Goal: Find specific page/section: Find specific page/section

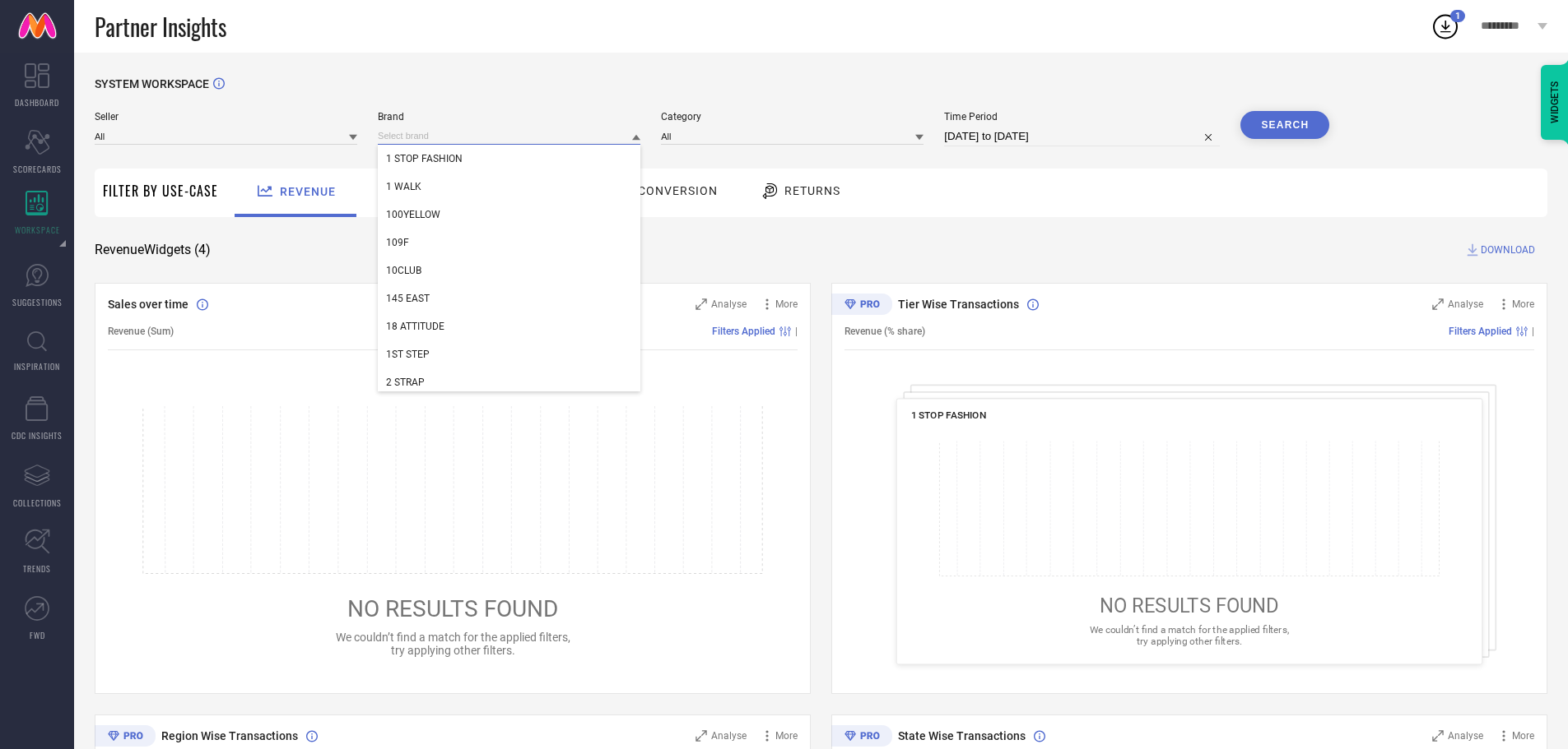
click at [469, 133] on input at bounding box center [509, 136] width 262 height 17
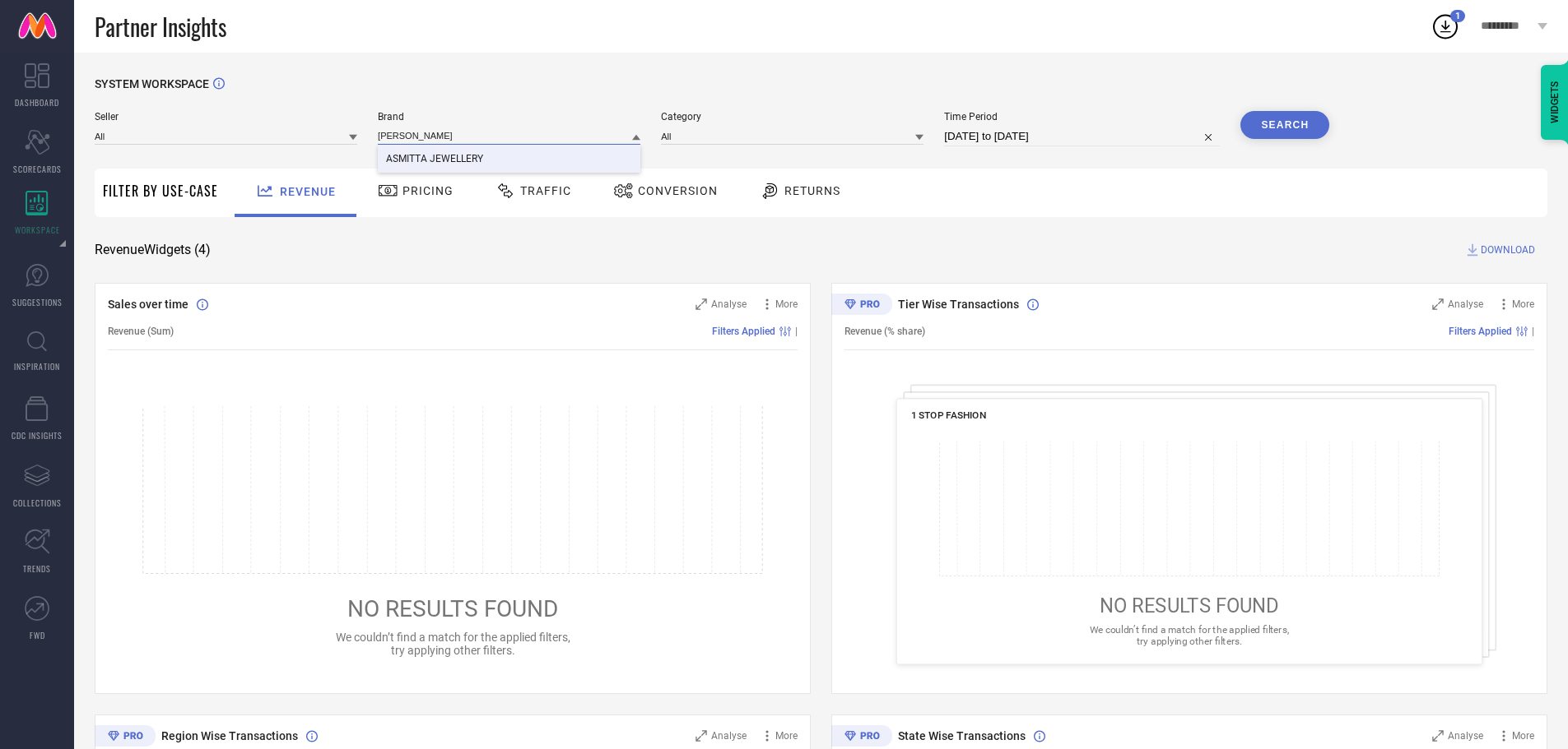
type input "[PERSON_NAME]"
click at [421, 164] on span "ASMITTA JEWELLERY" at bounding box center [435, 158] width 97 height 12
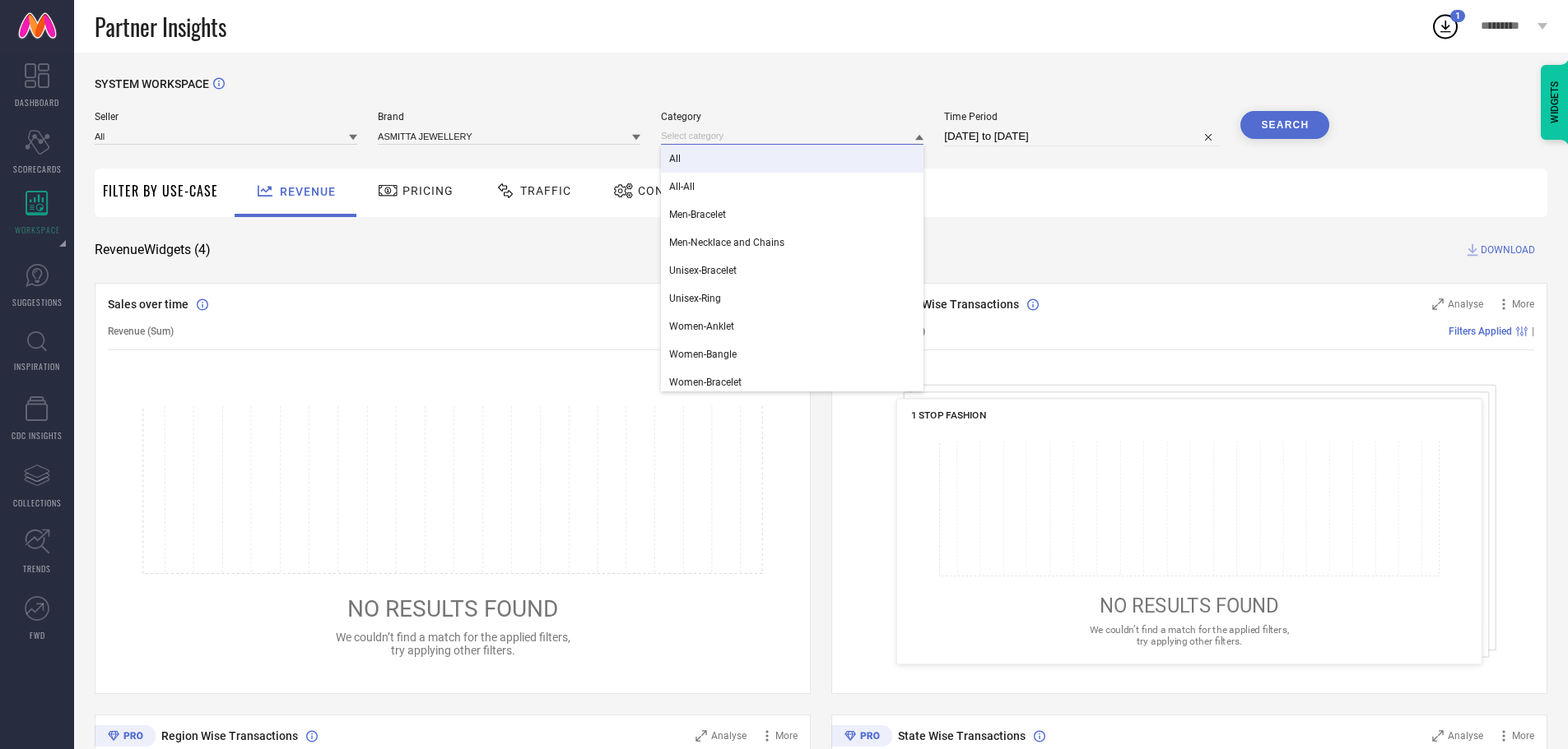
drag, startPoint x: 702, startPoint y: 138, endPoint x: 702, endPoint y: 160, distance: 22.0
click at [702, 145] on div "All All-All Men-Bracelet Men-Necklace and Chains Unisex-Bracelet Unisex-Ring Wo…" at bounding box center [792, 136] width 262 height 17
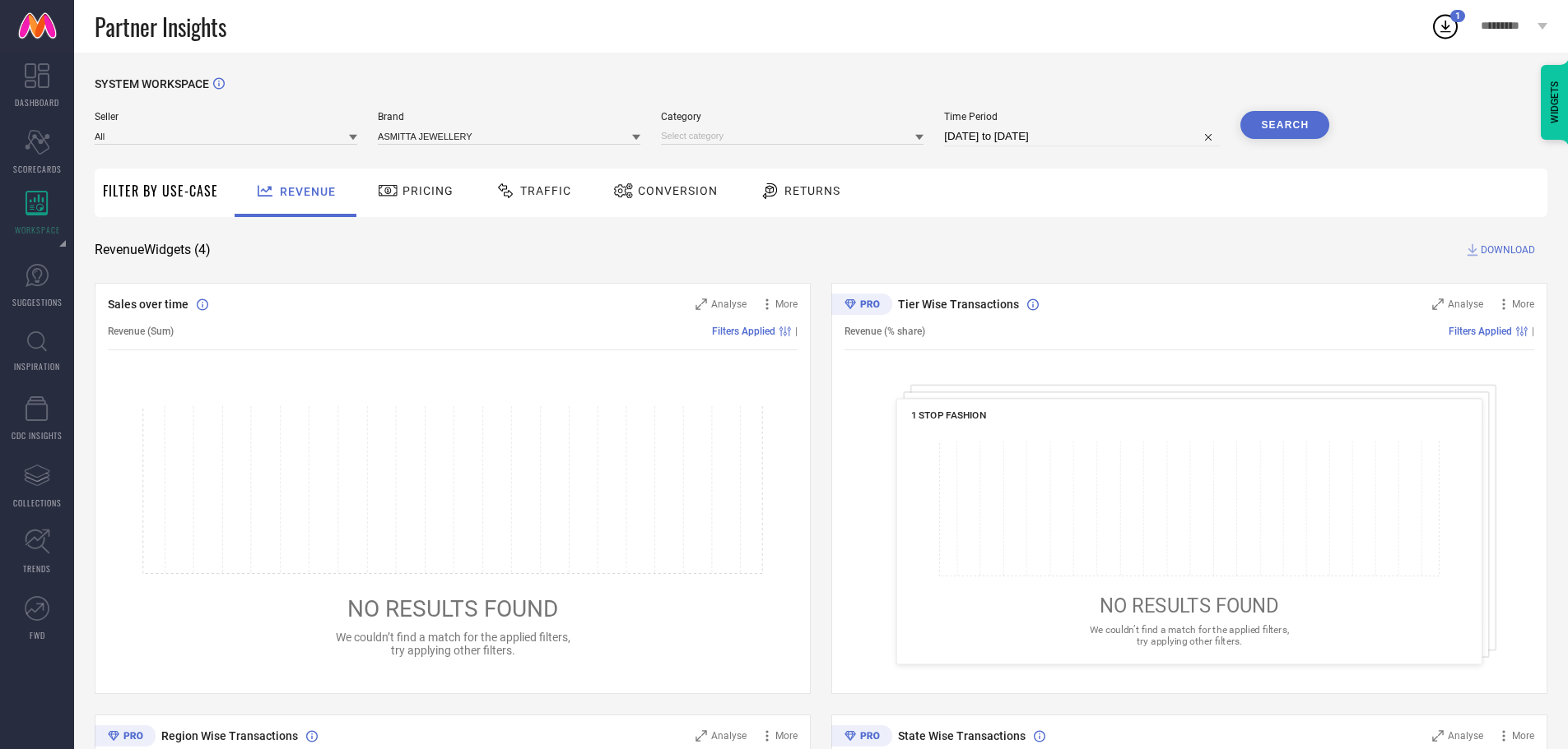
click at [702, 160] on div "Seller All Brand ASMITTA JEWELLERY Category Time Period [DATE] to [DATE] Search" at bounding box center [712, 135] width 1235 height 50
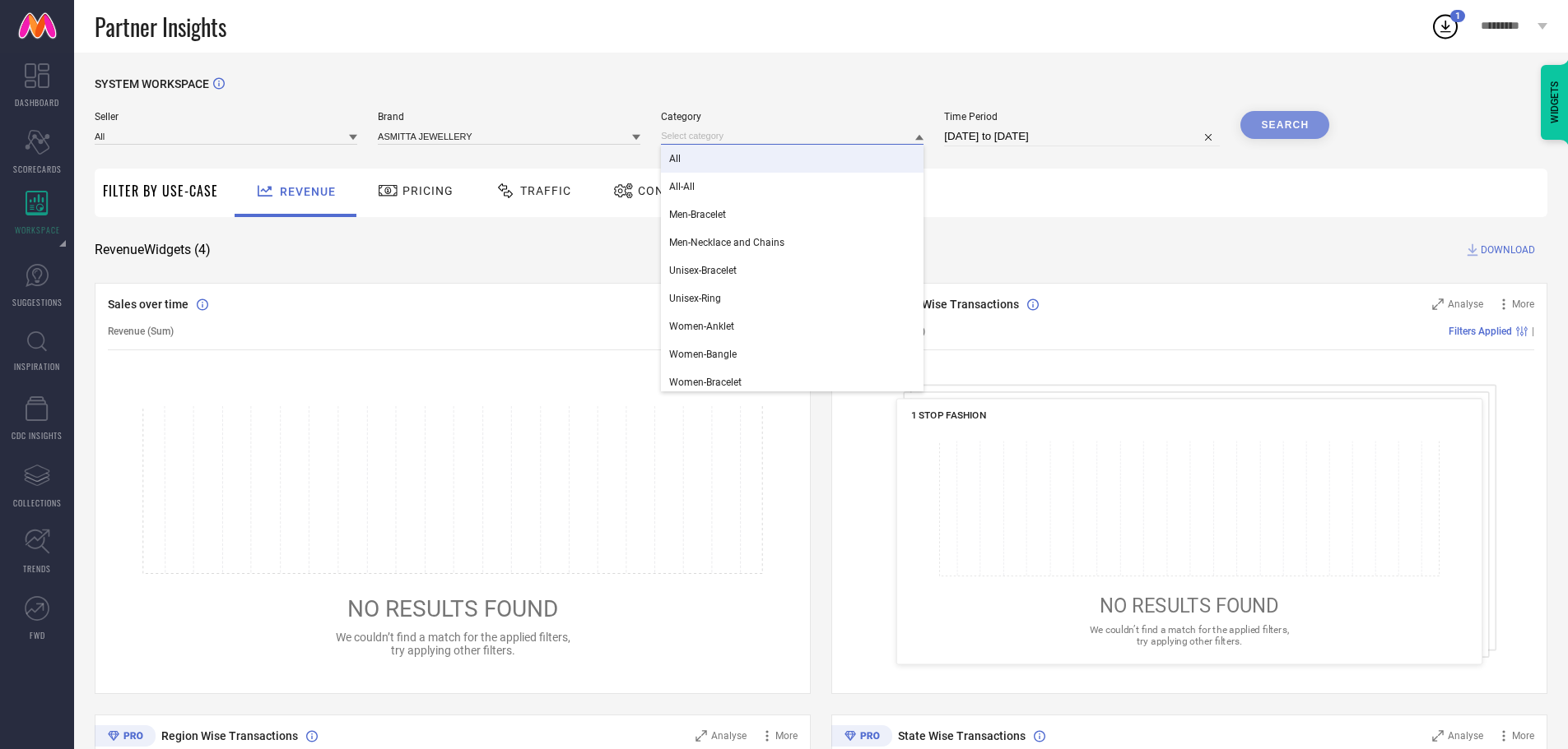
drag, startPoint x: 692, startPoint y: 143, endPoint x: 685, endPoint y: 158, distance: 16.6
click at [685, 145] on div "All All-All Men-Bracelet Men-Necklace and Chains Unisex-Bracelet Unisex-Ring Wo…" at bounding box center [792, 136] width 262 height 17
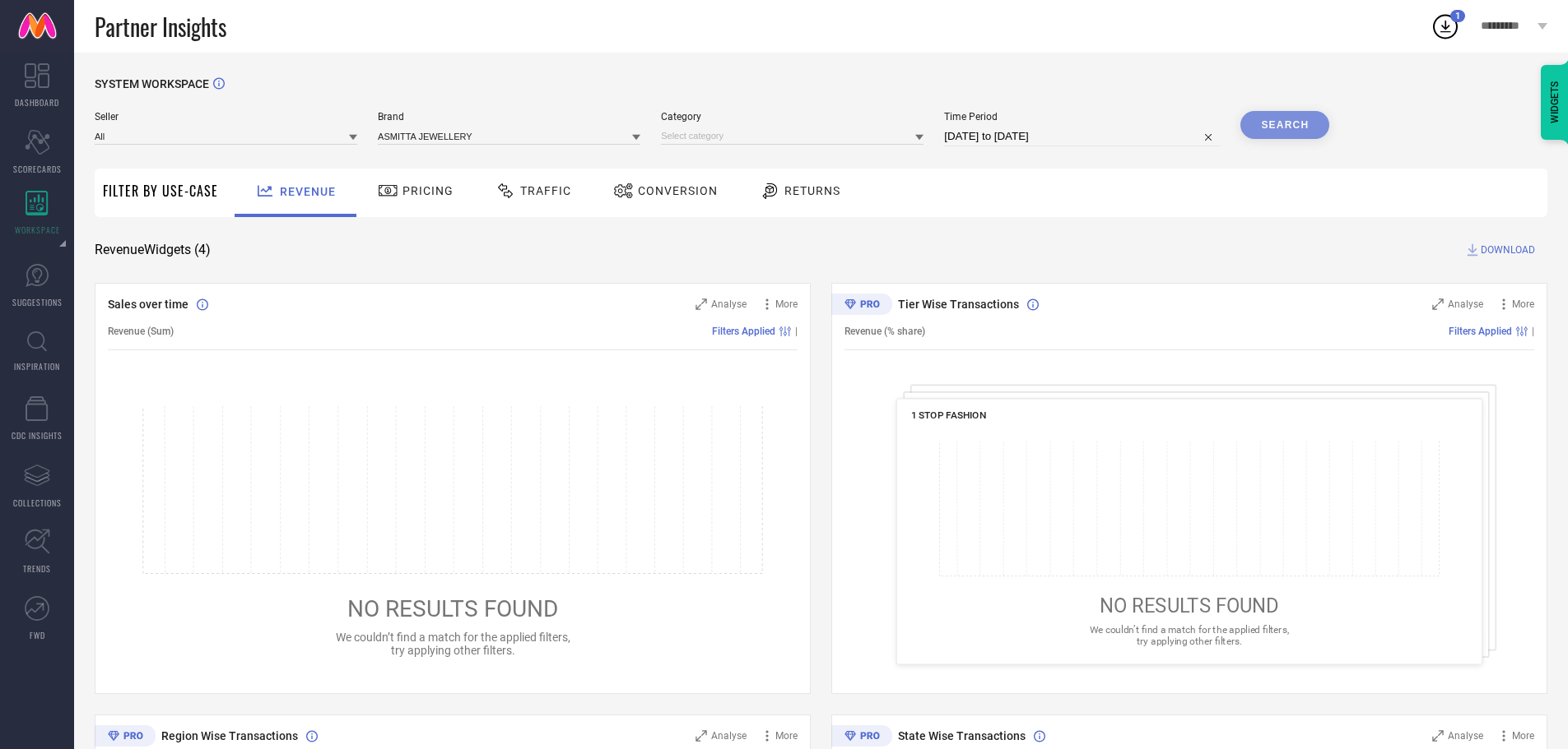
click at [685, 158] on div "Seller All Brand ASMITTA JEWELLERY Category Time Period [DATE] to [DATE] Search" at bounding box center [712, 135] width 1235 height 50
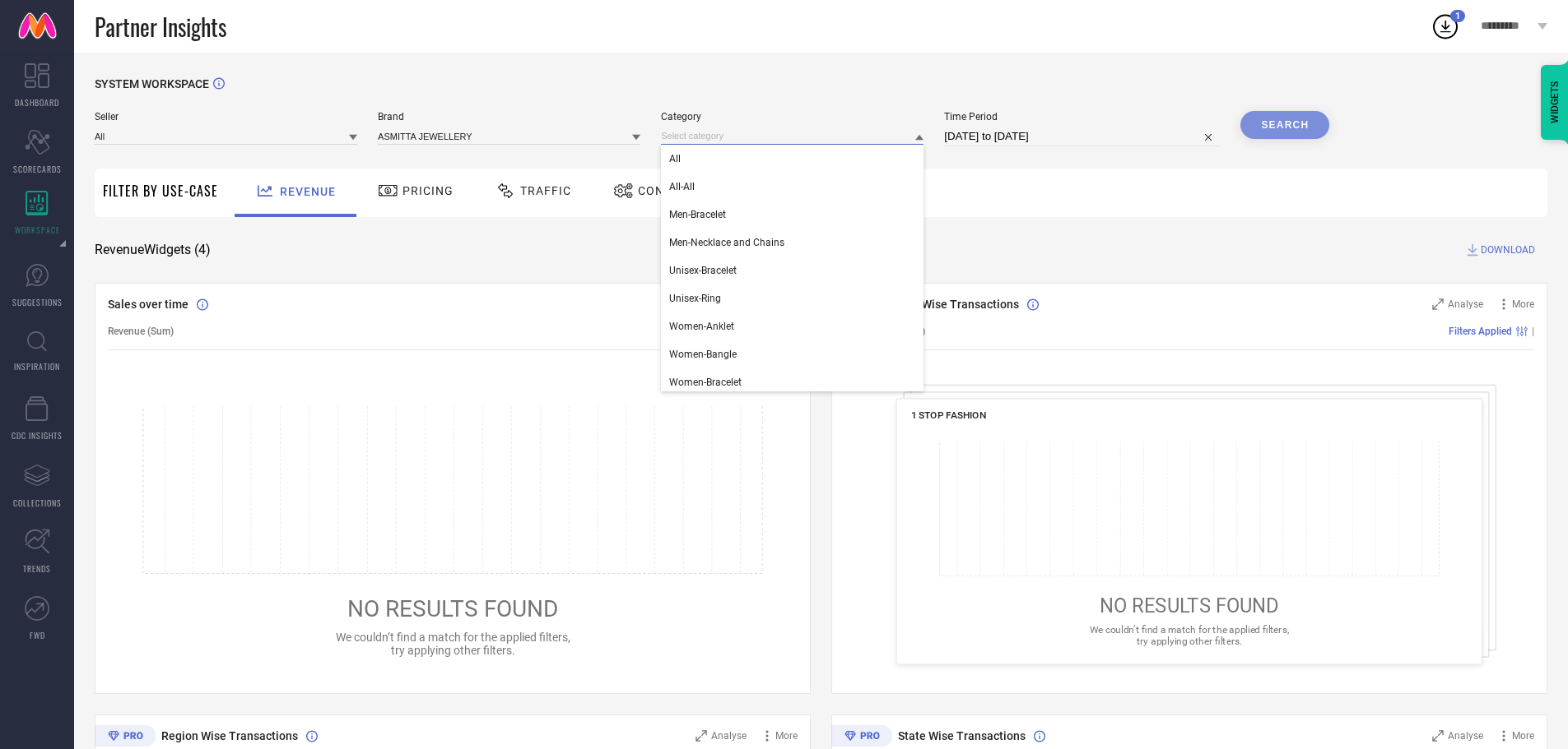
click at [819, 128] on input at bounding box center [792, 136] width 262 height 17
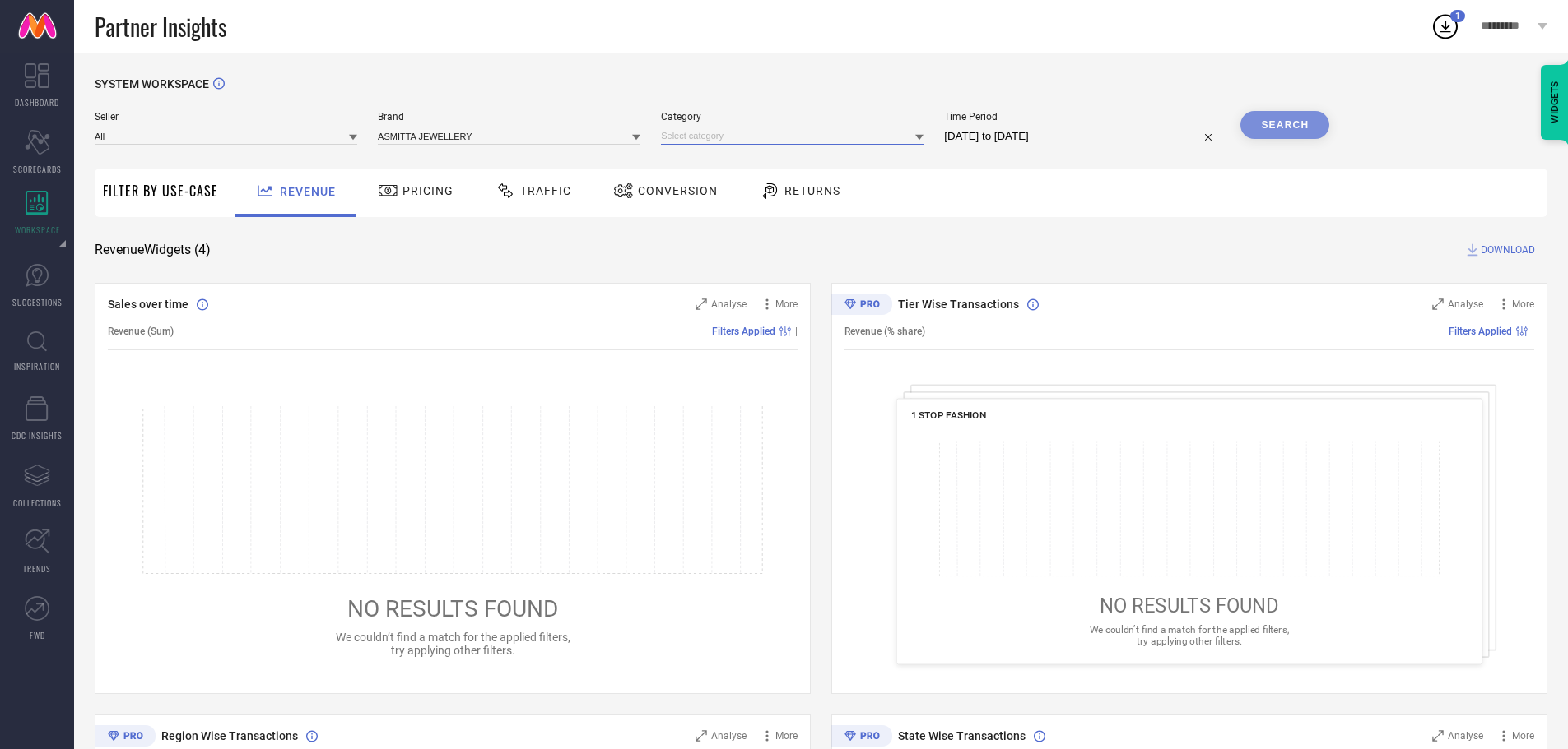
click at [695, 136] on input at bounding box center [792, 136] width 262 height 17
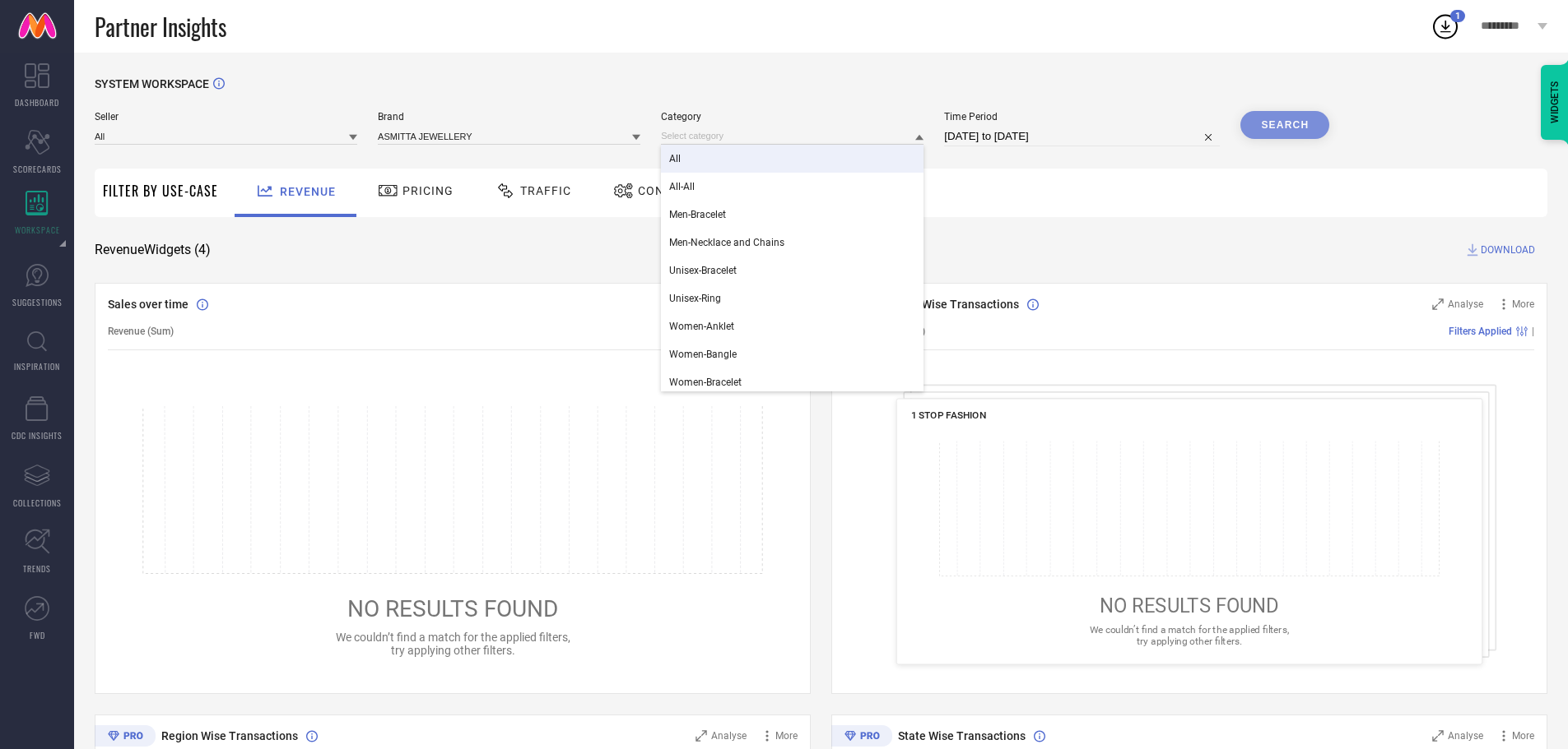
click at [683, 158] on div "All" at bounding box center [792, 158] width 262 height 28
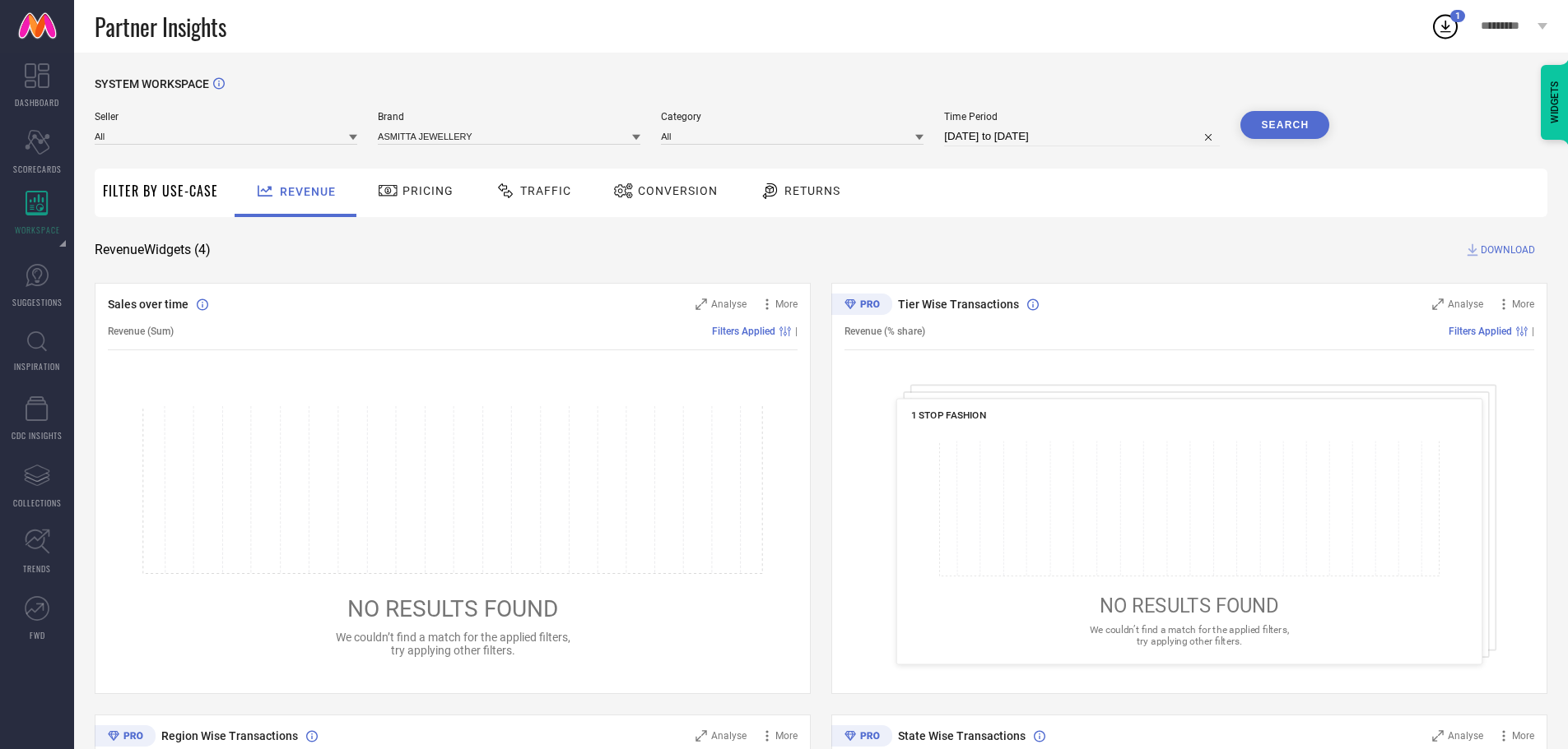
click at [1258, 127] on button "Search" at bounding box center [1284, 124] width 88 height 28
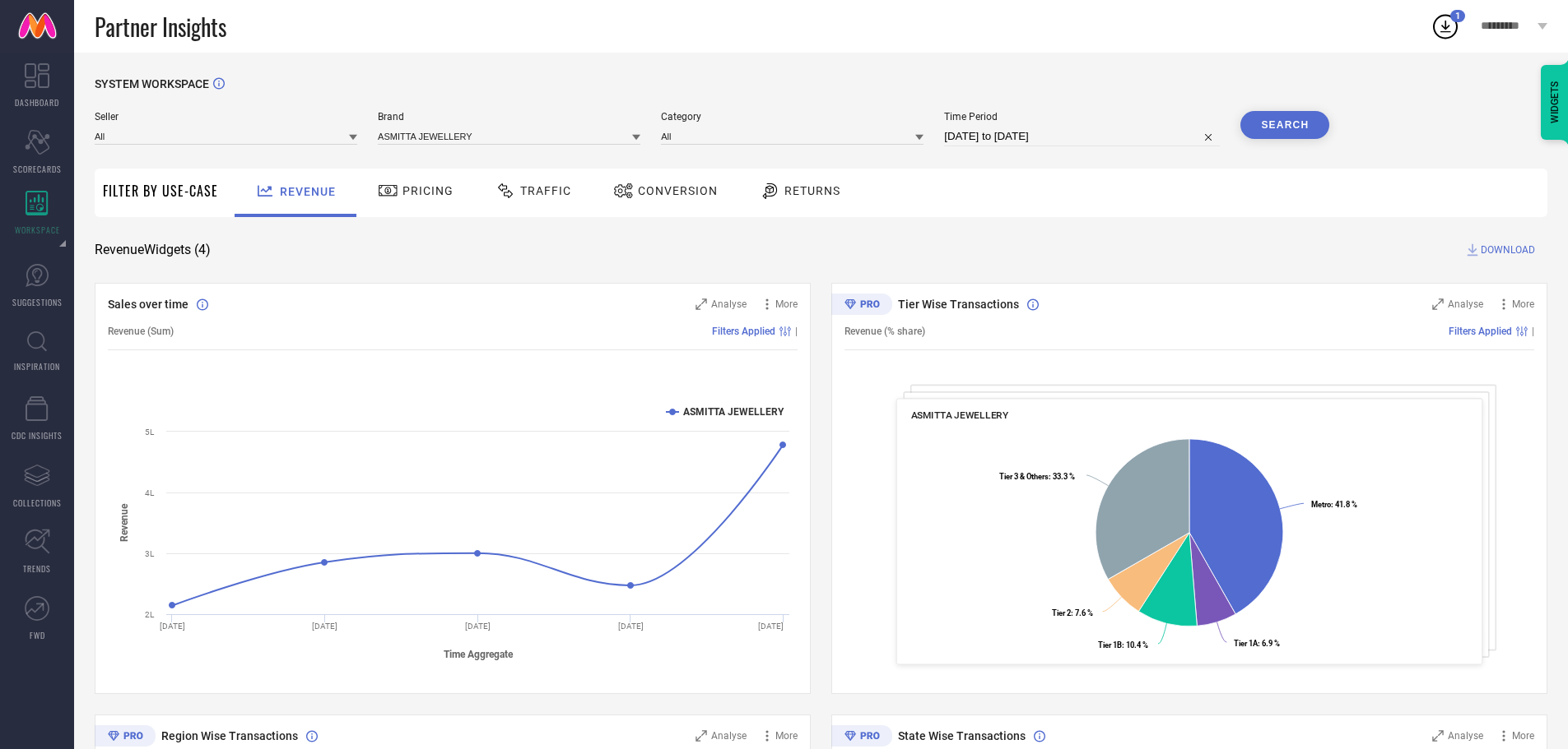
click at [543, 194] on span "Traffic" at bounding box center [545, 191] width 51 height 14
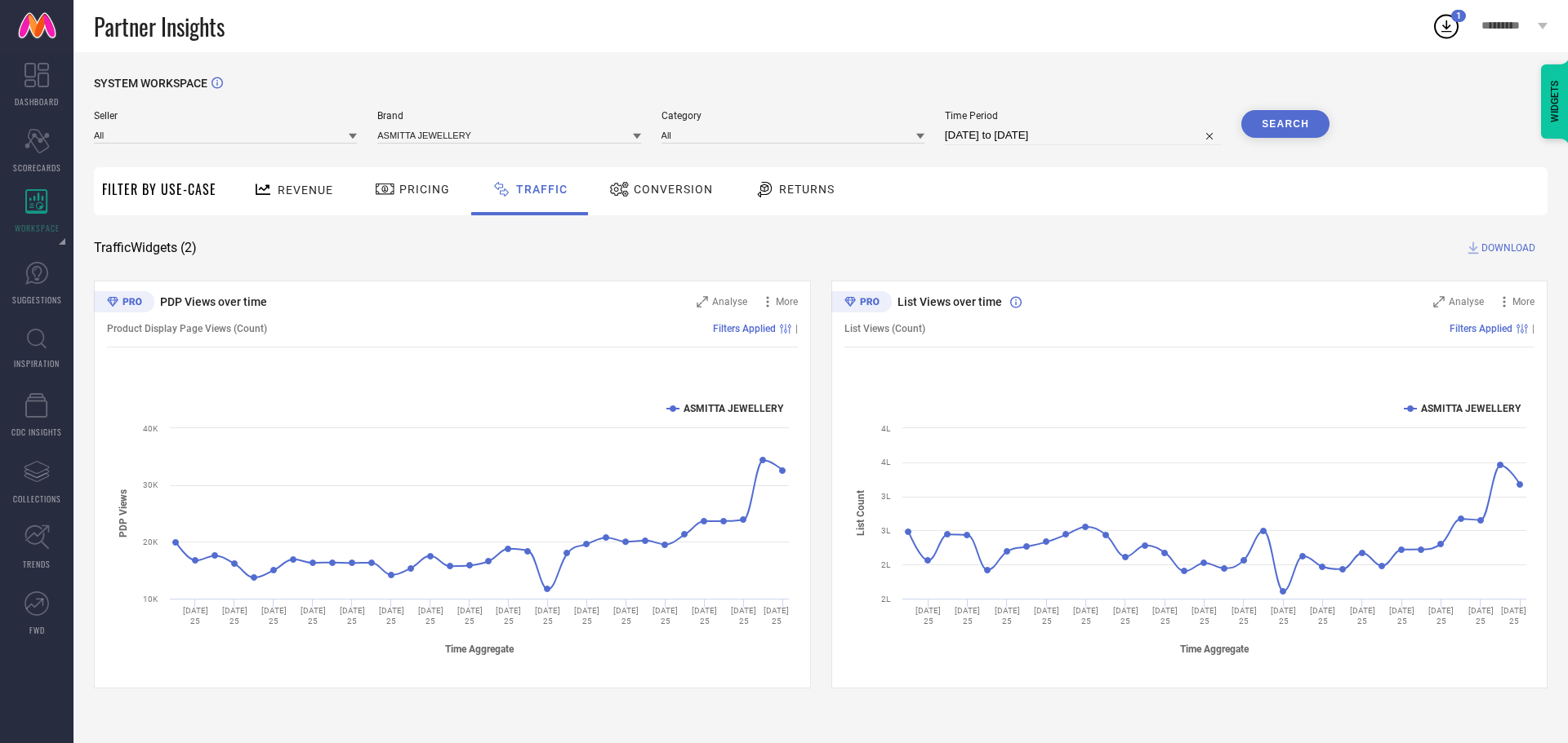
click at [677, 201] on div "Conversion" at bounding box center [661, 189] width 112 height 28
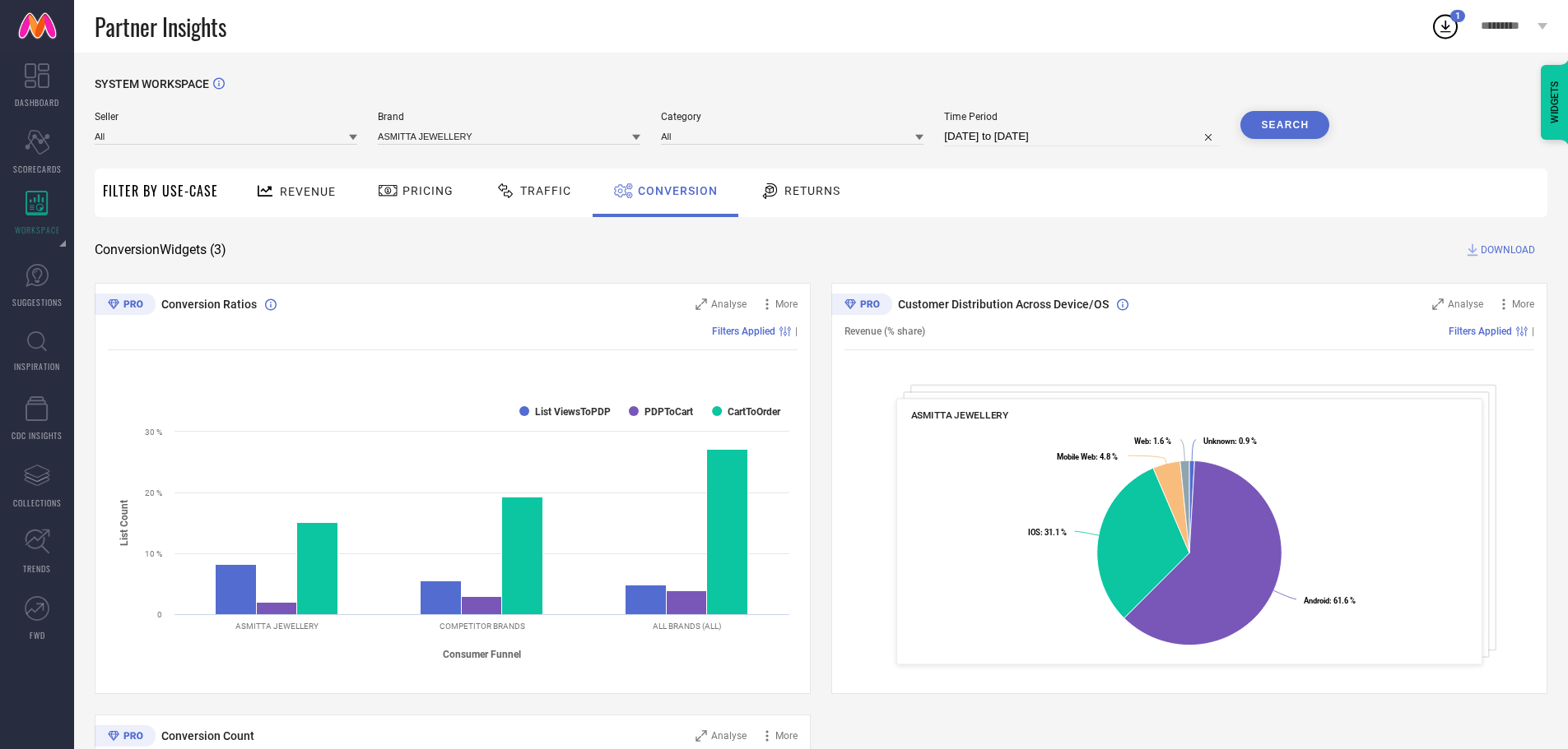
click at [513, 180] on div "Traffic" at bounding box center [533, 190] width 84 height 28
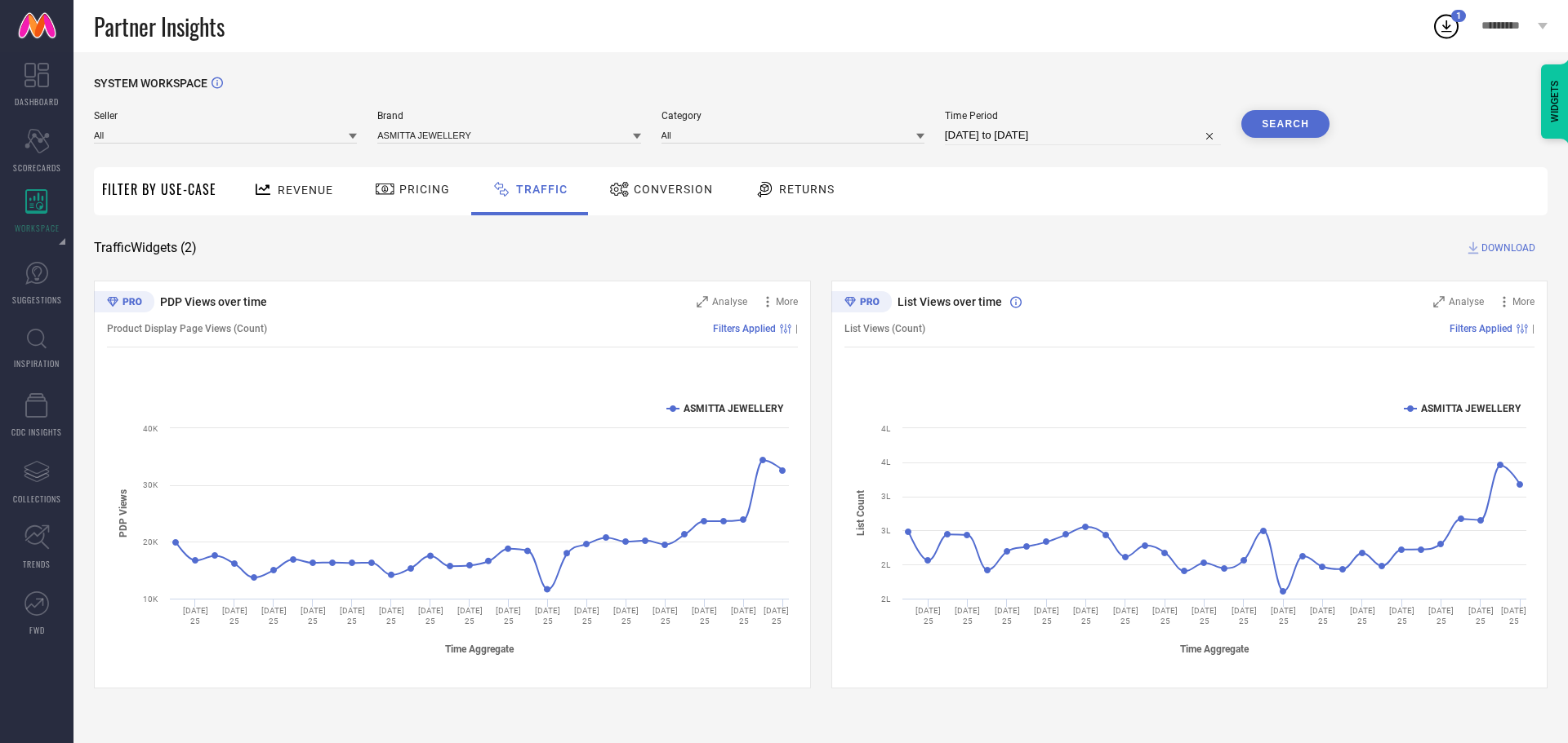
click at [279, 179] on div "Revenue" at bounding box center [292, 190] width 88 height 29
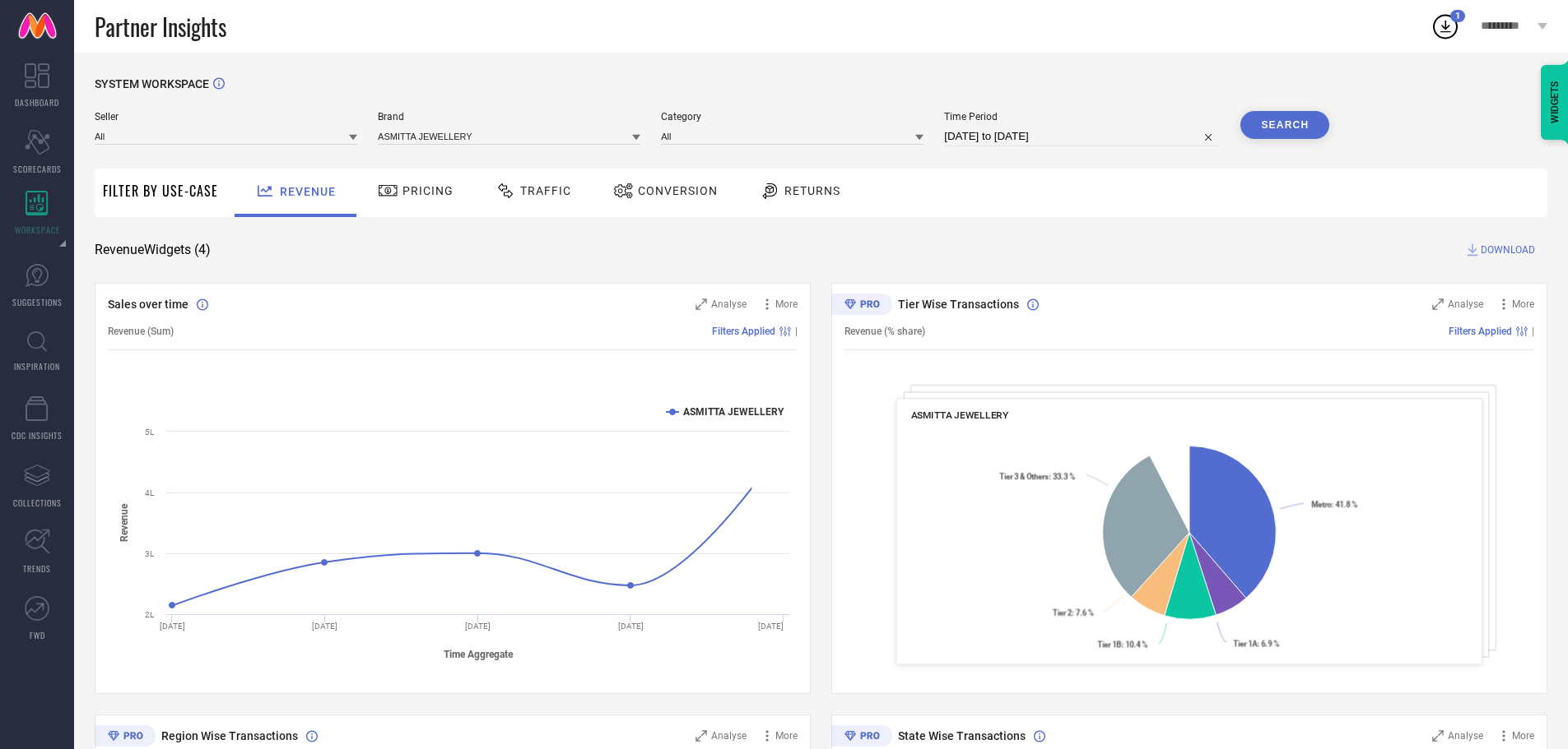
click at [432, 194] on span "Pricing" at bounding box center [428, 191] width 51 height 14
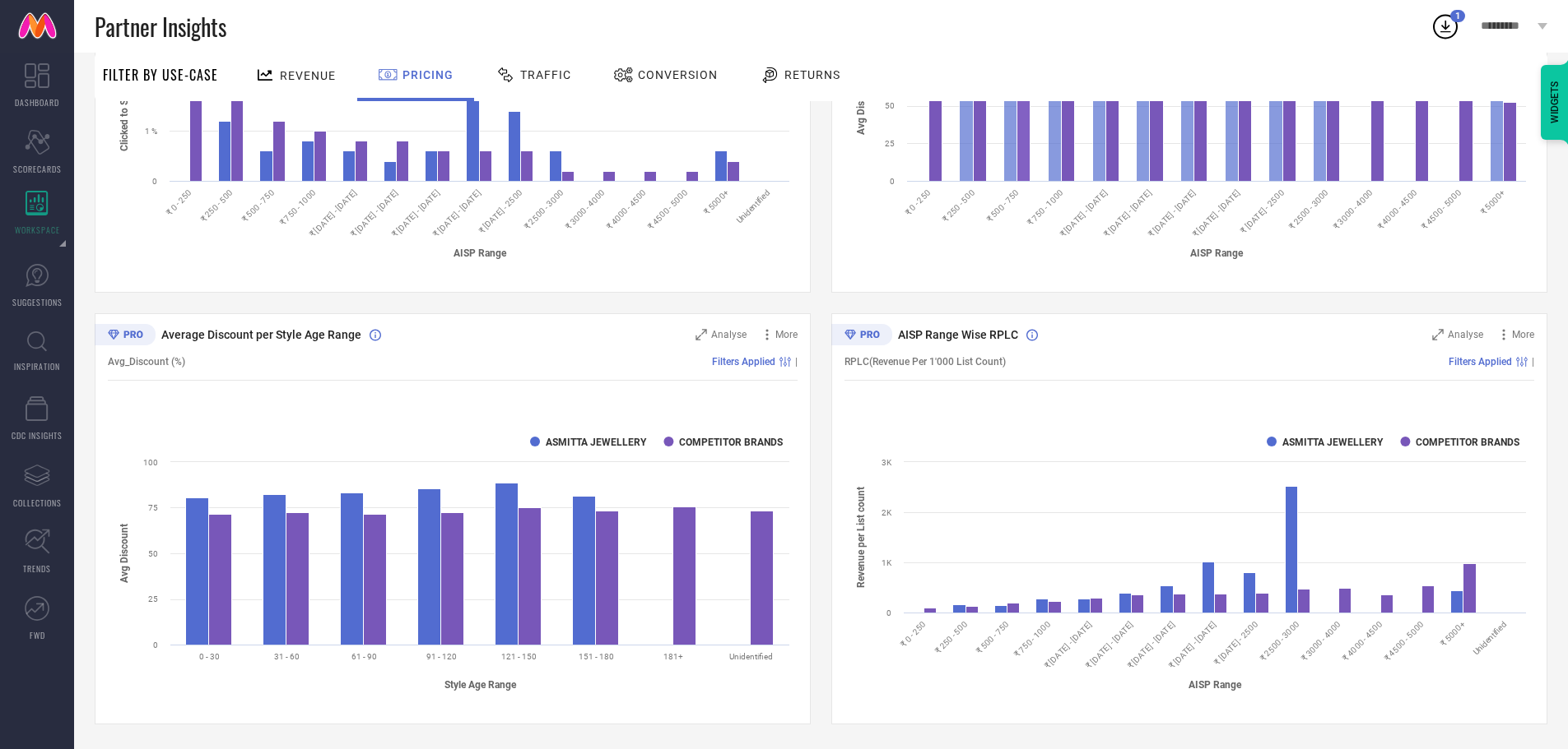
scroll to position [715, 0]
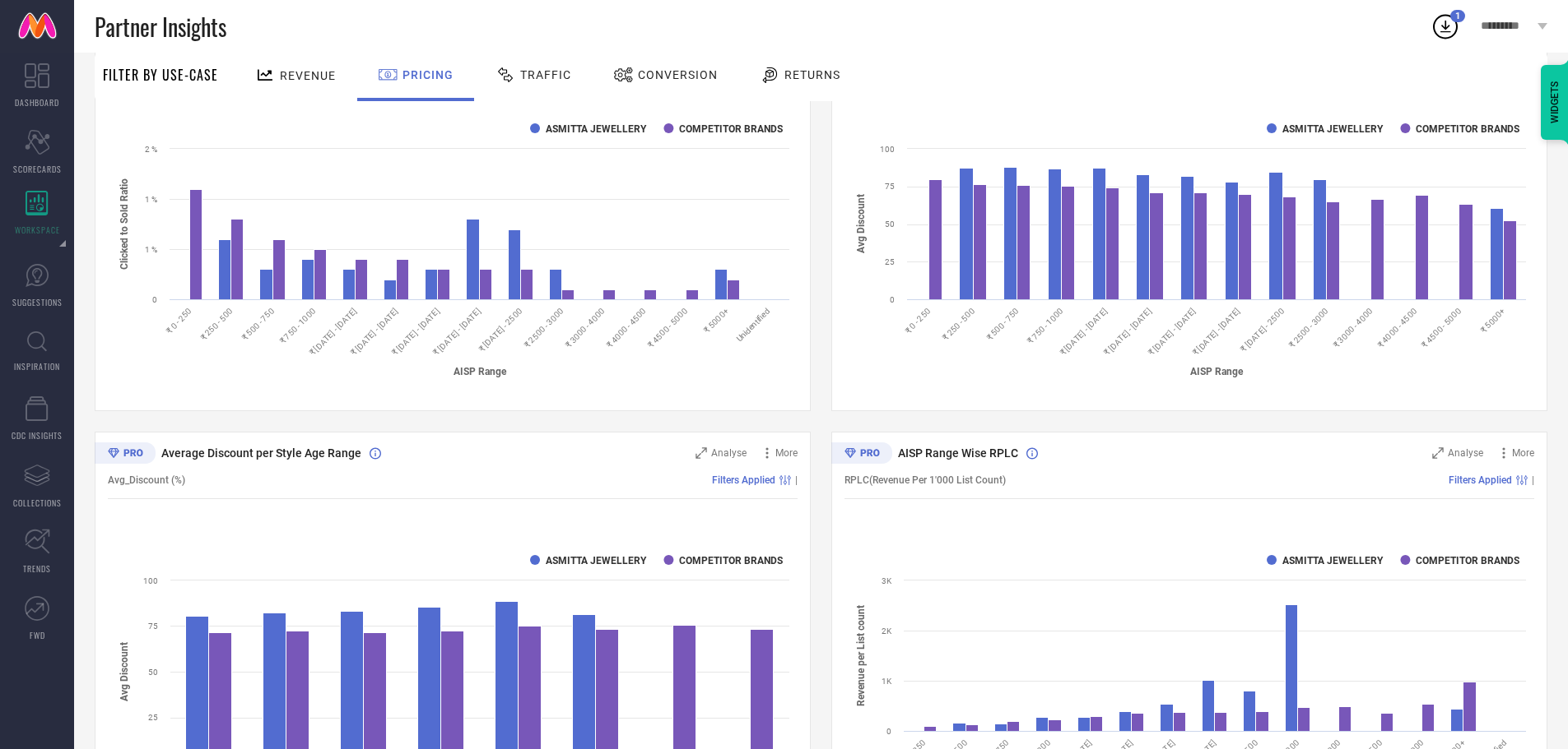
click at [575, 67] on div "Traffic" at bounding box center [534, 77] width 117 height 49
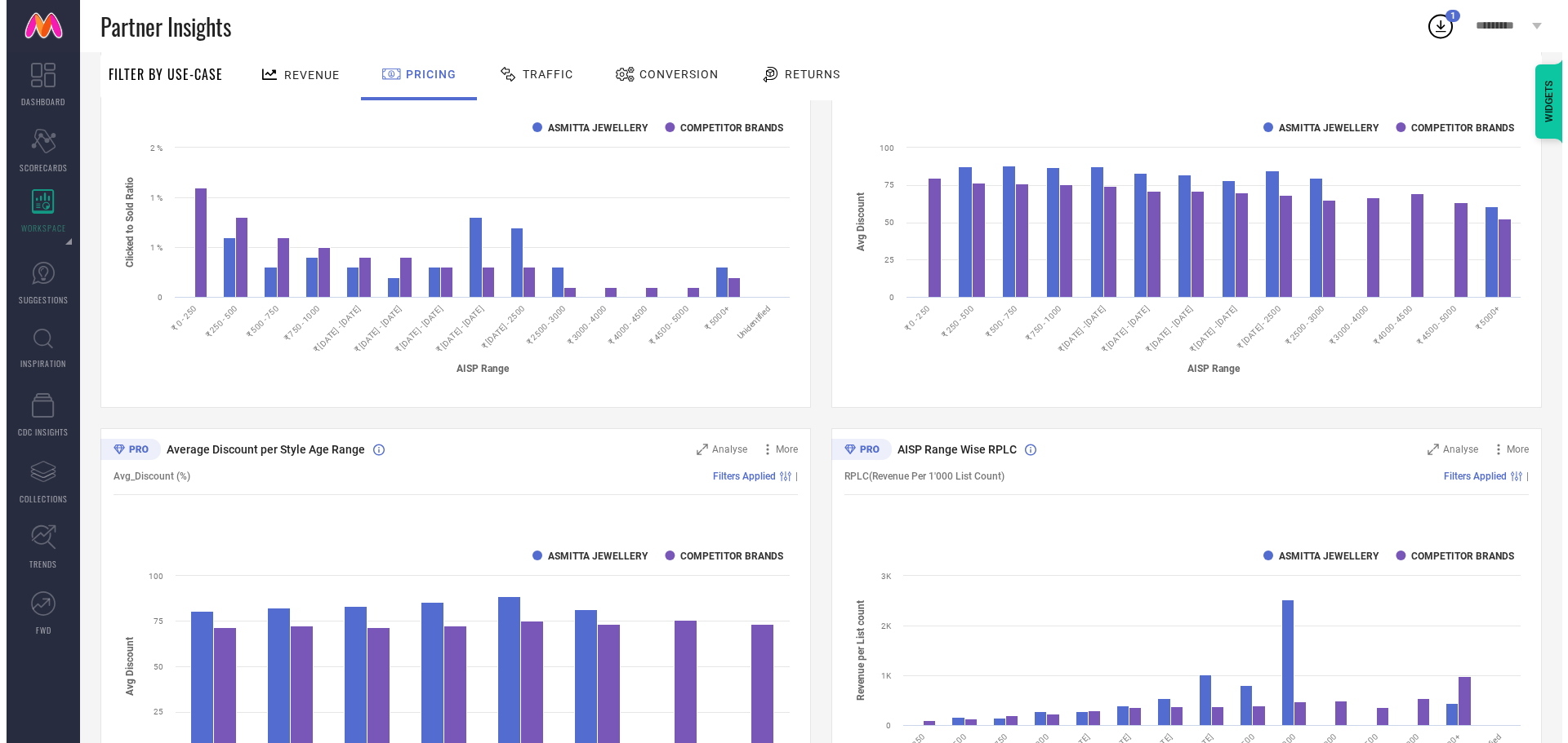
scroll to position [0, 0]
